Goal: Navigation & Orientation: Find specific page/section

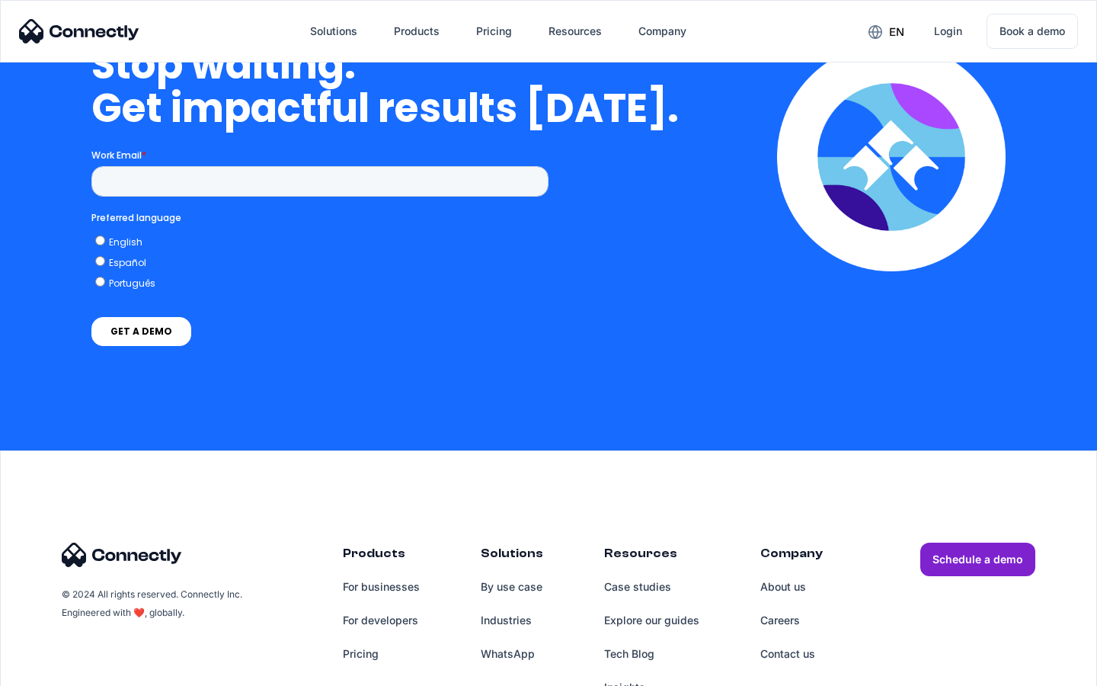
scroll to position [6266, 0]
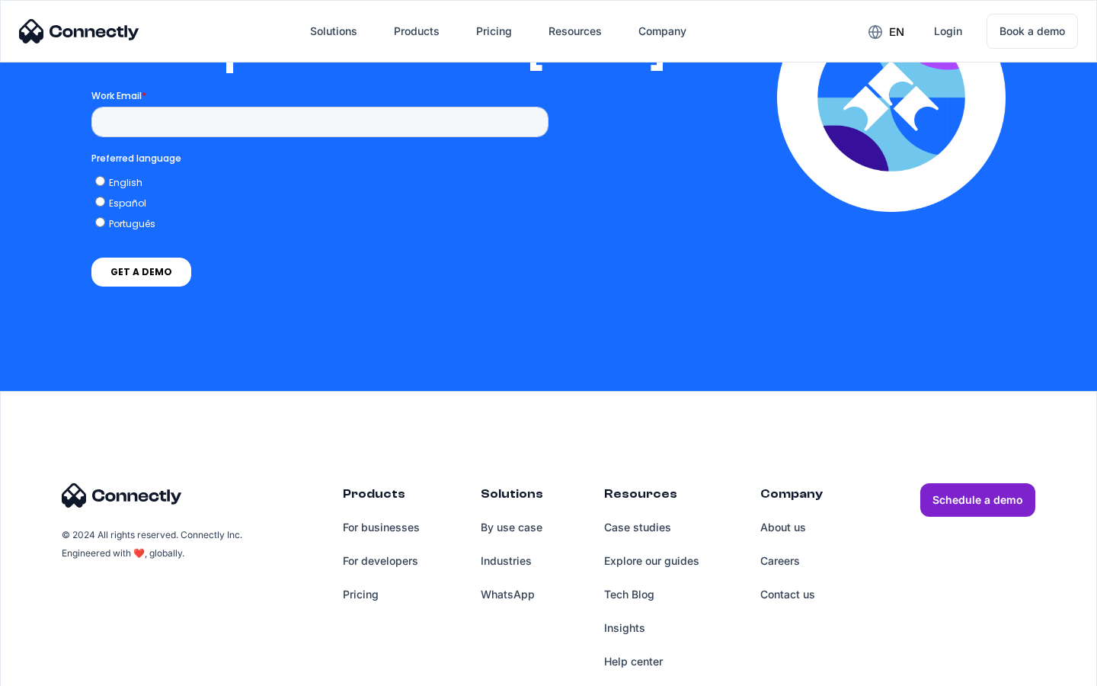
scroll to position [3099, 0]
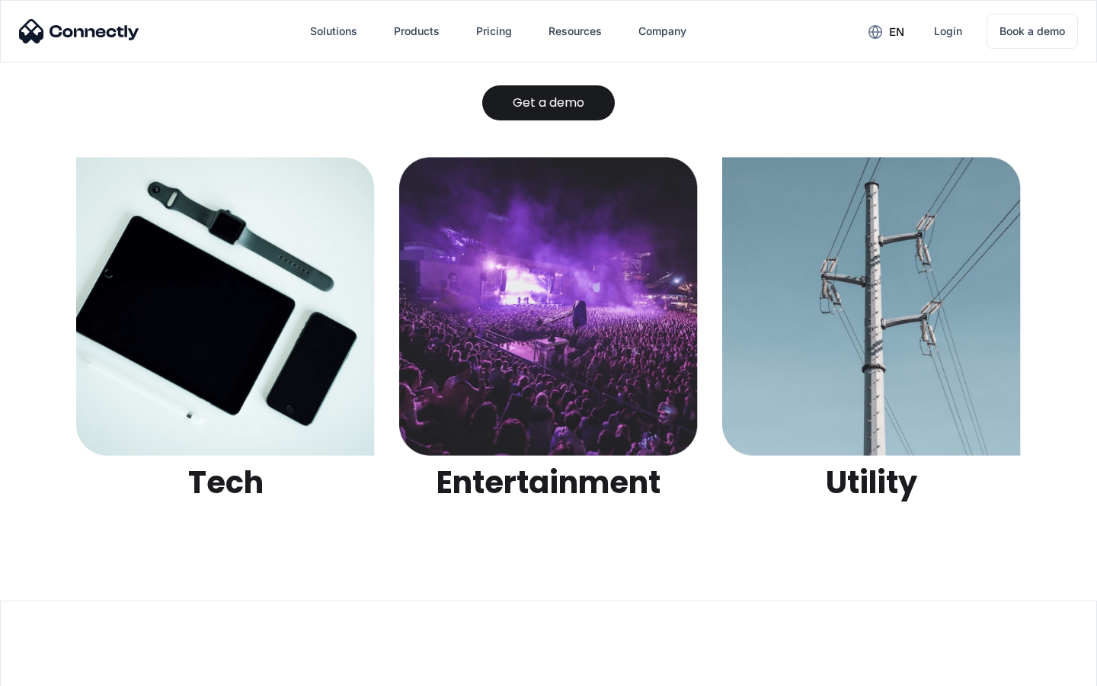
scroll to position [4806, 0]
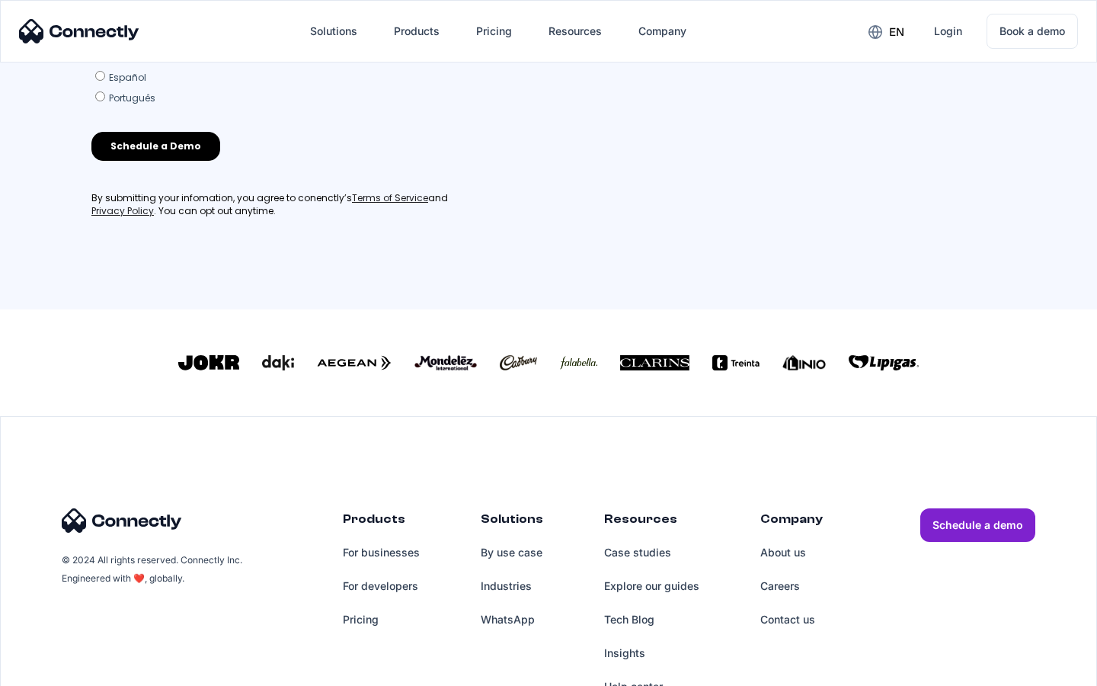
scroll to position [654, 0]
